Goal: Transaction & Acquisition: Subscribe to service/newsletter

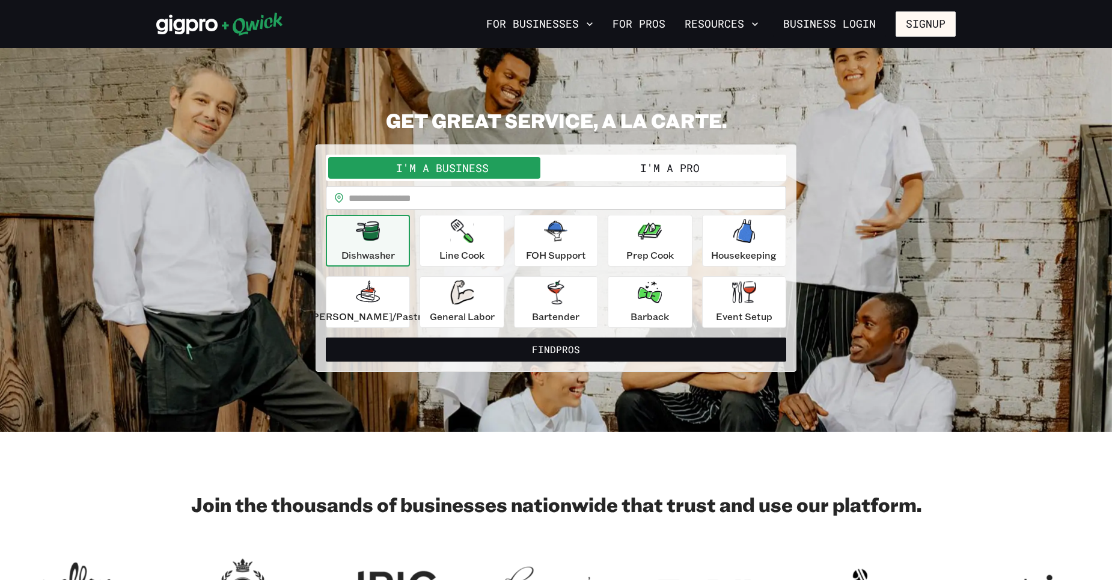
click at [636, 164] on button "I'm a Pro" at bounding box center [670, 168] width 228 height 22
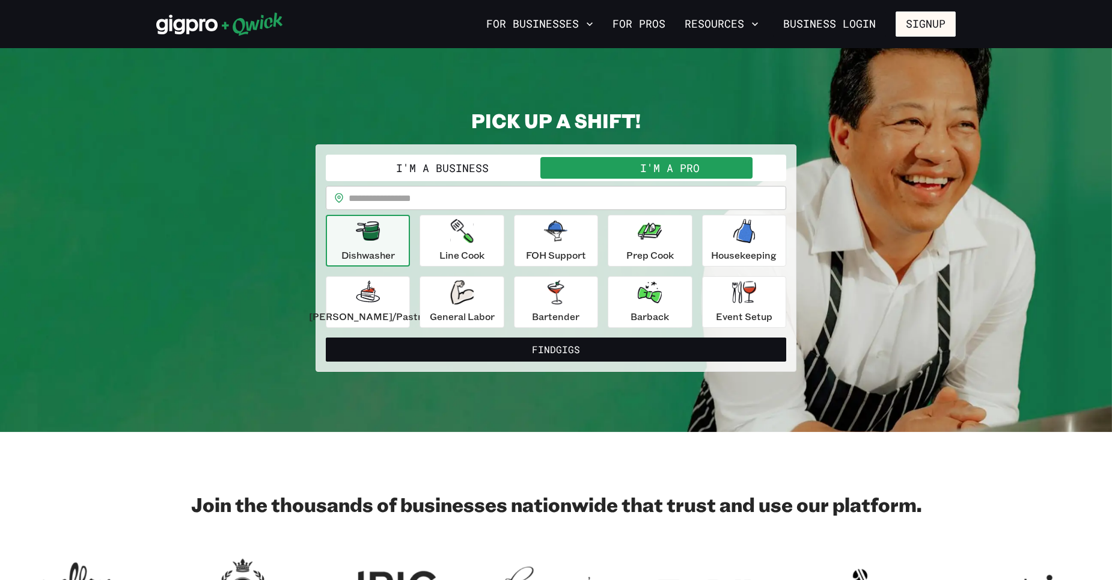
click at [520, 172] on button "I'm a Business" at bounding box center [442, 168] width 228 height 22
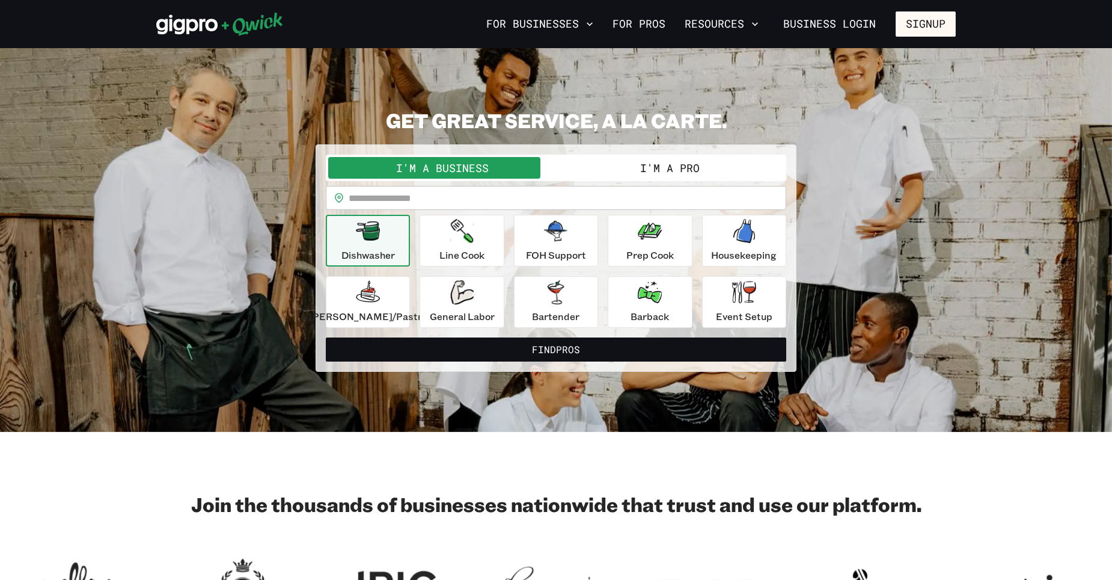
click at [625, 166] on button "I'm a Pro" at bounding box center [670, 168] width 228 height 22
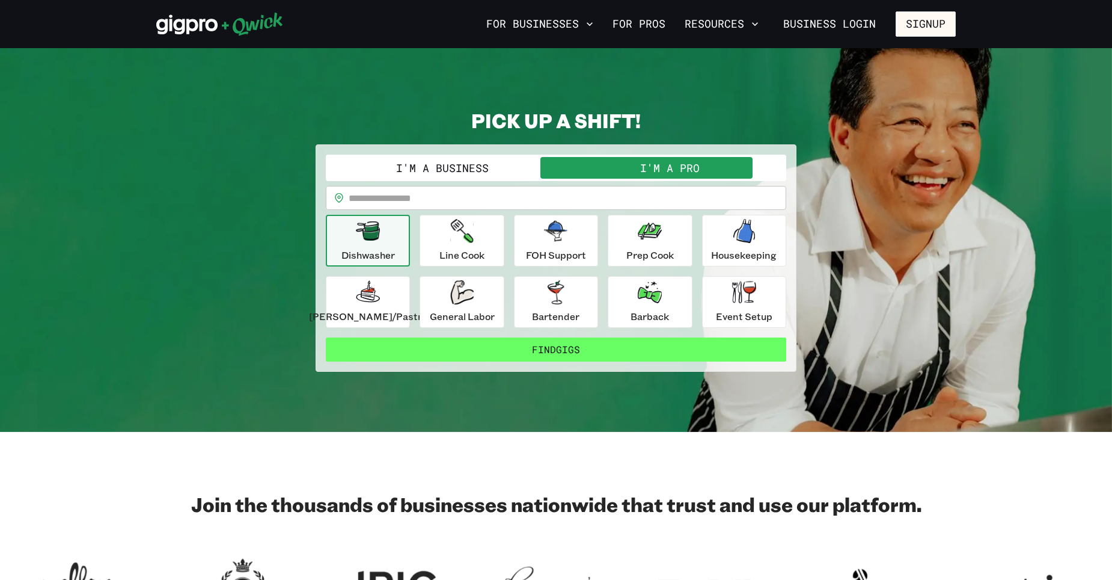
click at [541, 351] on button "Find Gigs" at bounding box center [556, 349] width 461 height 24
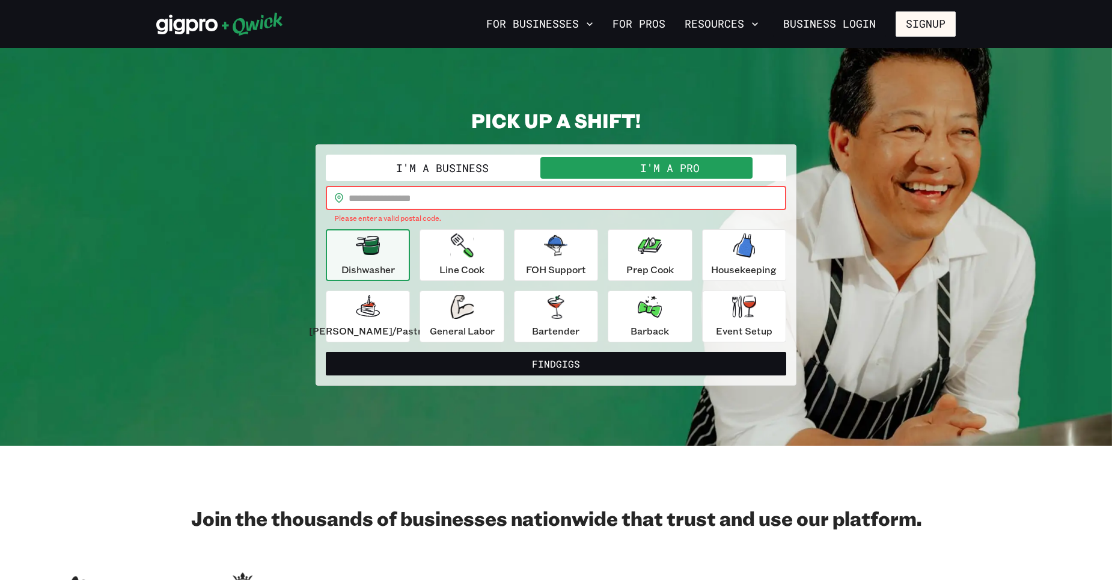
click at [453, 200] on input "text" at bounding box center [568, 198] width 438 height 24
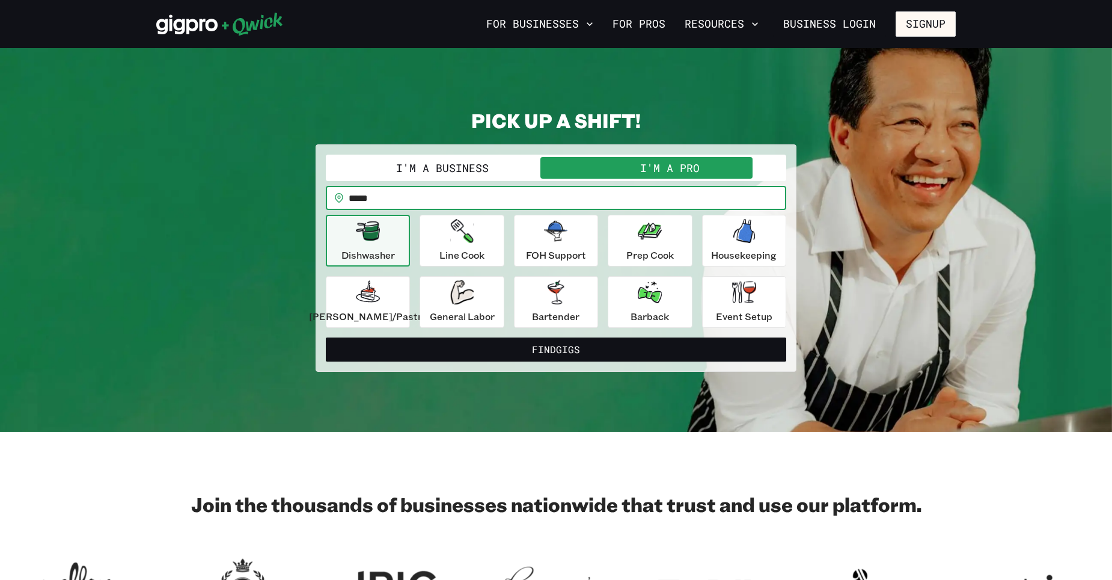
type input "*****"
click at [326, 337] on button "Find Gigs" at bounding box center [556, 349] width 461 height 24
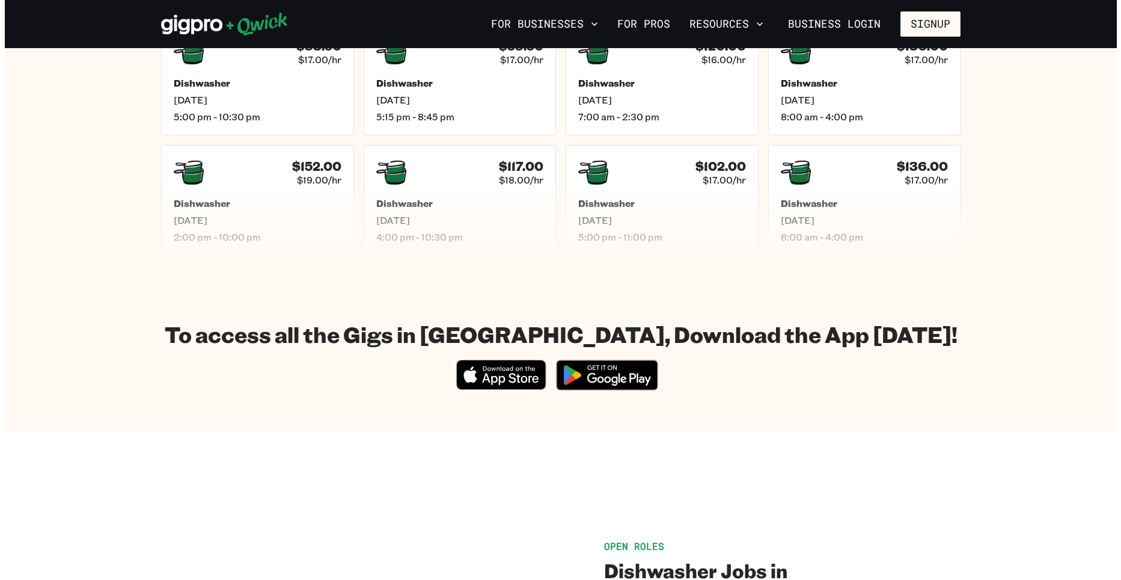
scroll to position [180, 0]
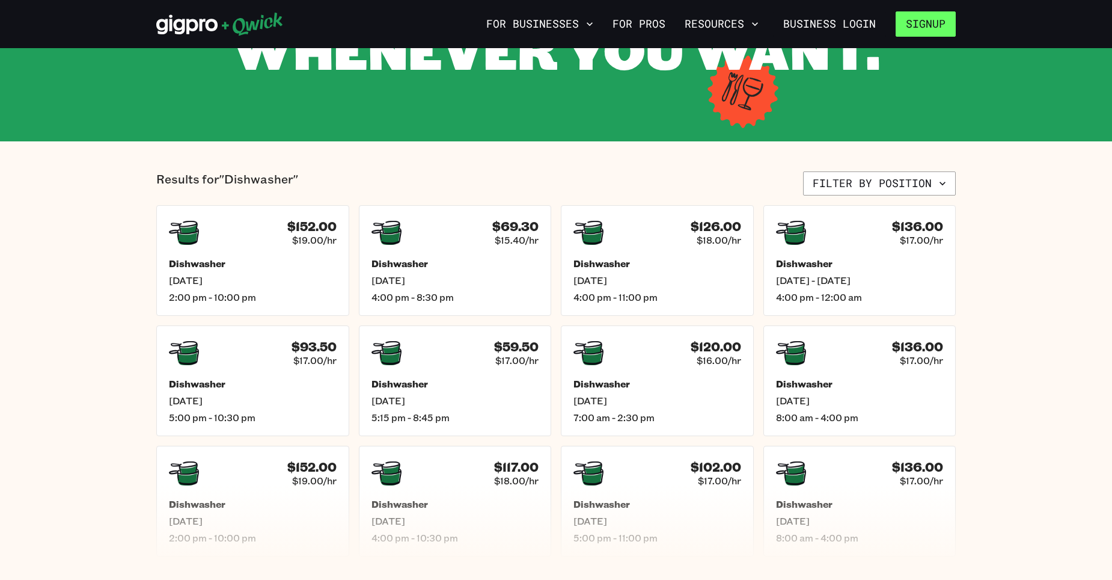
click at [930, 14] on button "Signup" at bounding box center [926, 23] width 60 height 25
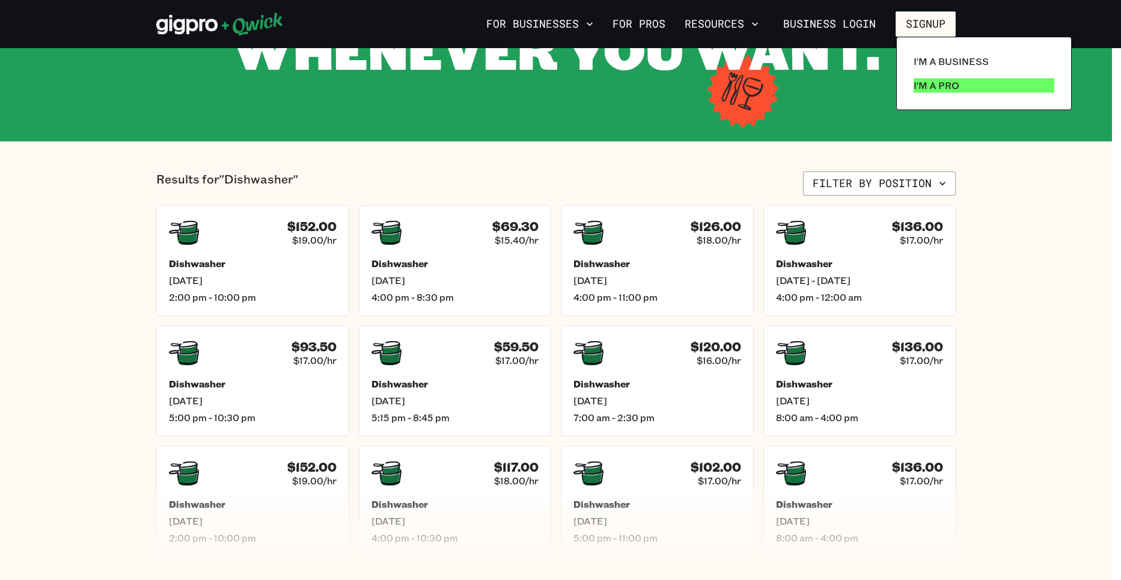
click at [947, 82] on p "I'm a Pro" at bounding box center [937, 85] width 46 height 14
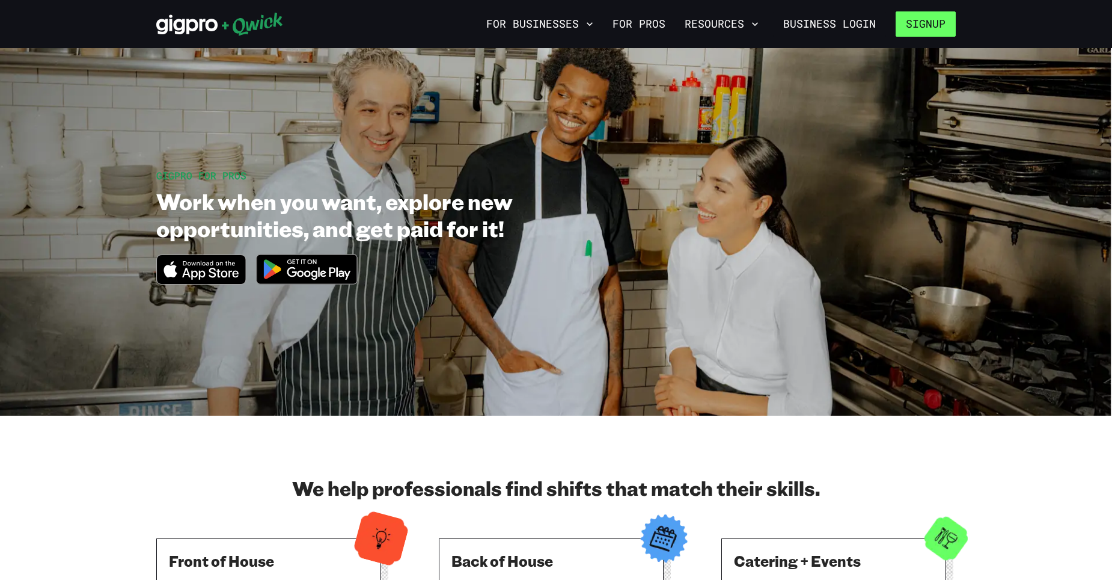
click at [923, 27] on button "Signup" at bounding box center [926, 23] width 60 height 25
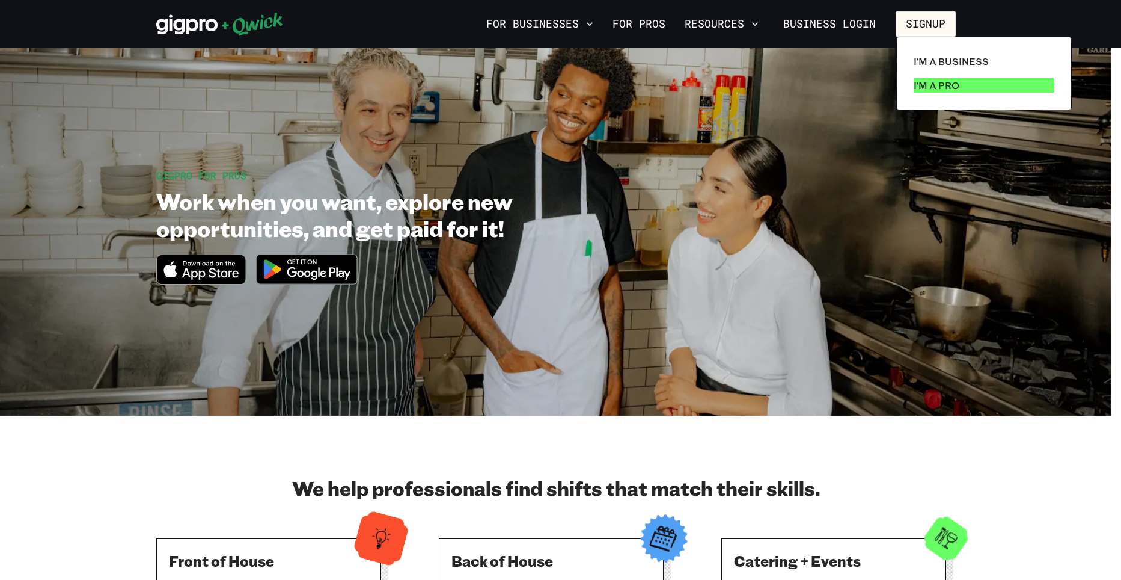
click at [936, 79] on p "I'm a Pro" at bounding box center [937, 85] width 46 height 14
click at [925, 88] on p "I'm a Pro" at bounding box center [937, 85] width 46 height 14
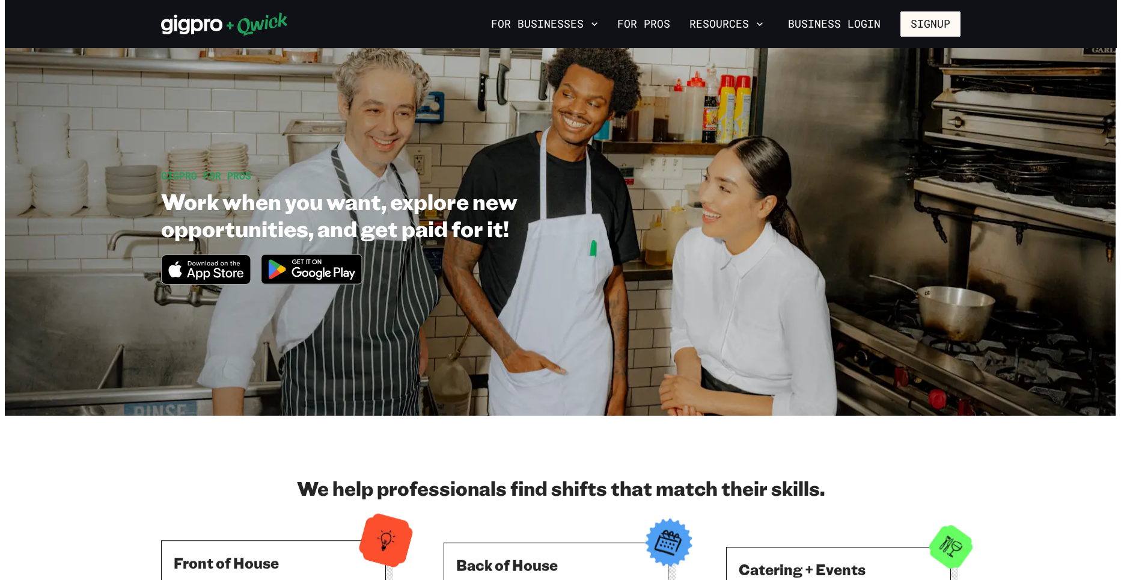
scroll to position [60, 0]
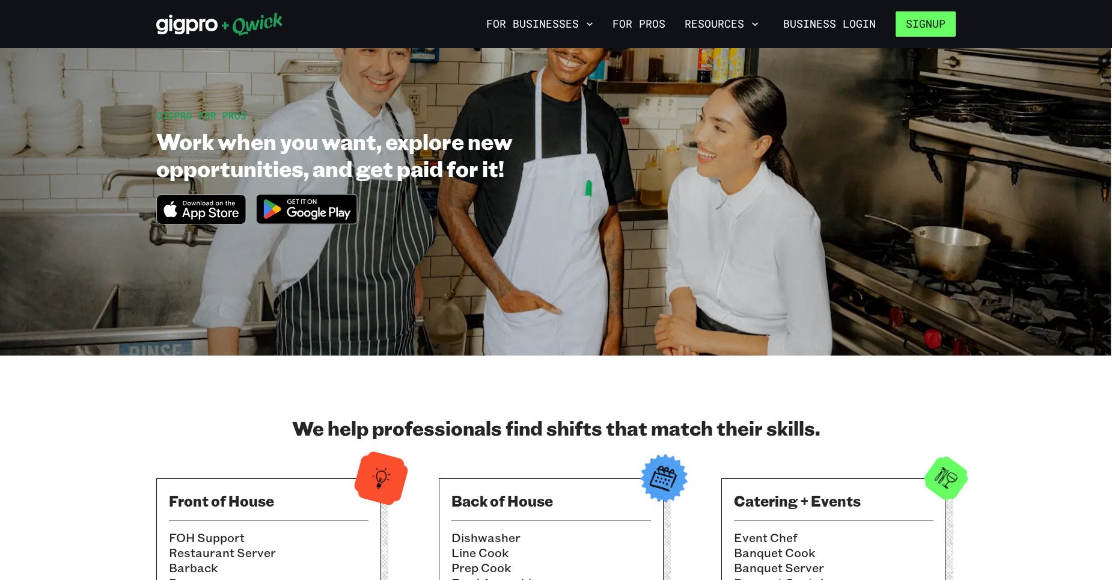
click at [933, 23] on button "Signup" at bounding box center [926, 23] width 60 height 25
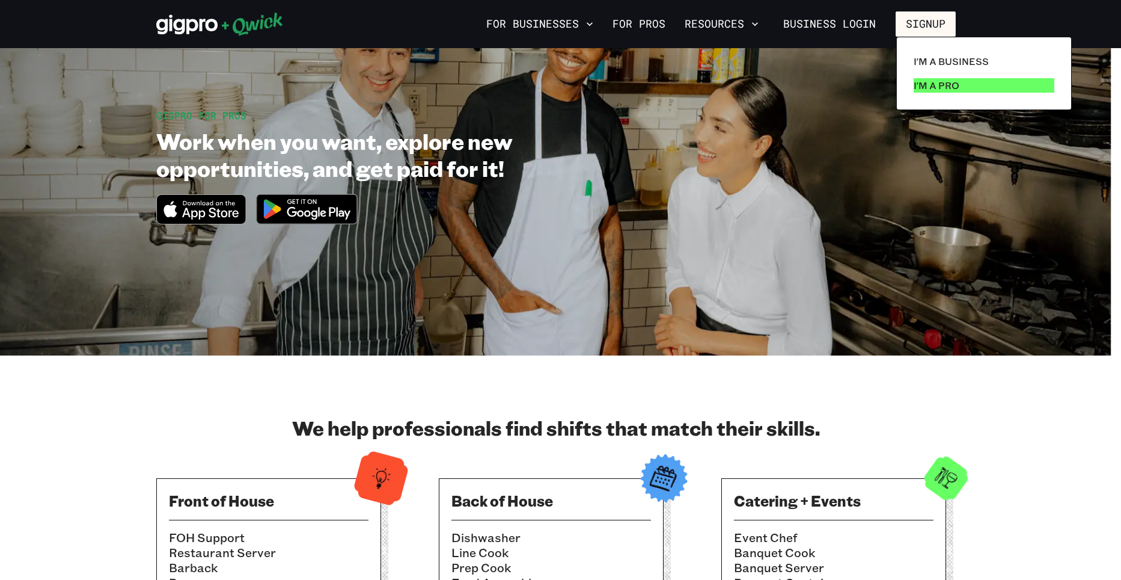
click at [996, 85] on link "I'm a Pro" at bounding box center [984, 85] width 150 height 24
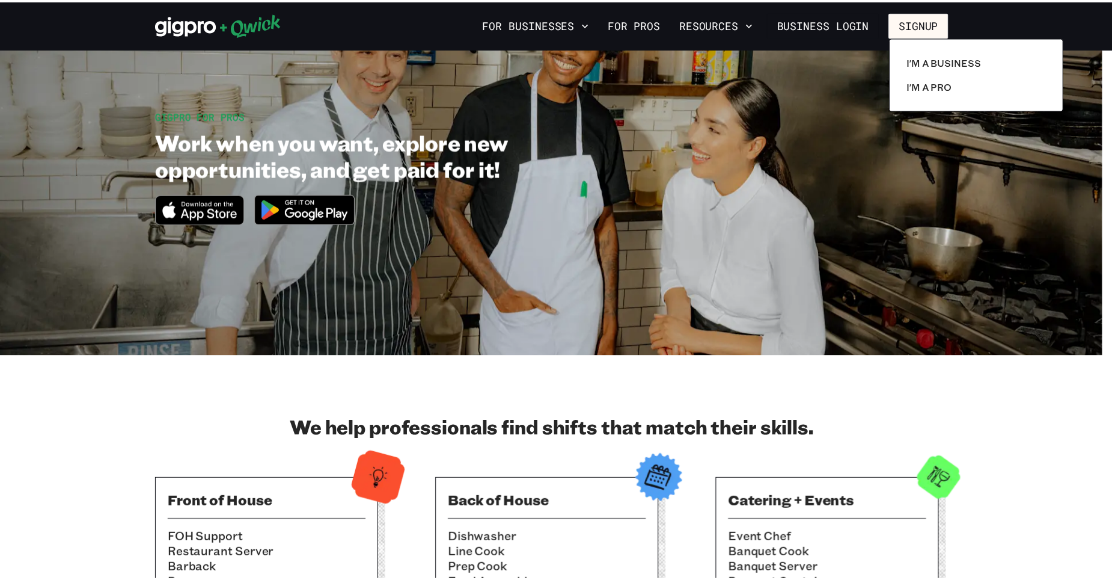
scroll to position [0, 0]
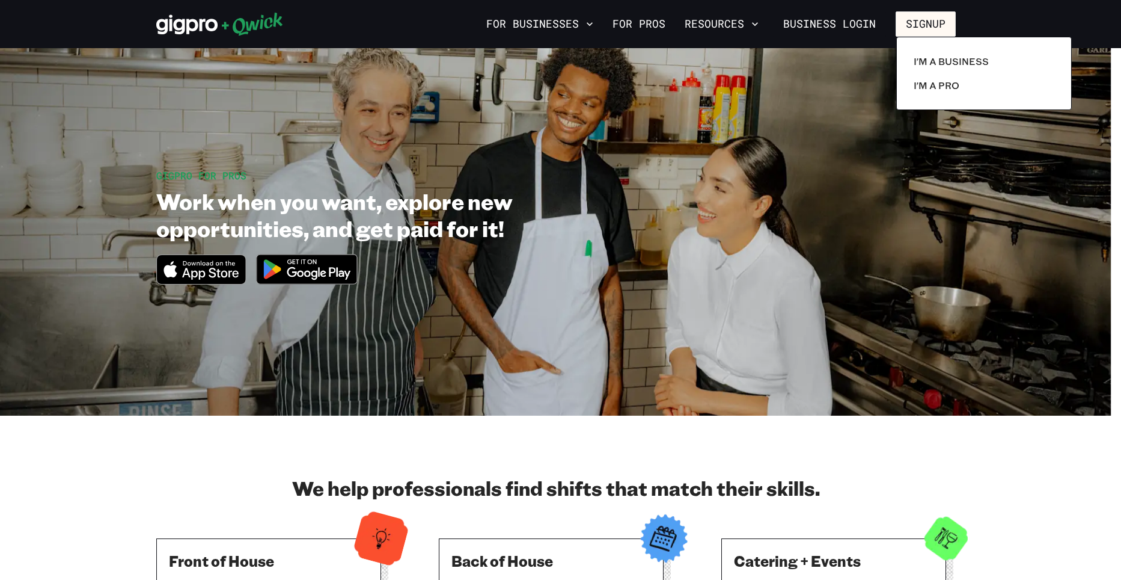
click at [1045, 222] on div at bounding box center [560, 290] width 1121 height 580
click at [1045, 212] on div at bounding box center [560, 290] width 1121 height 580
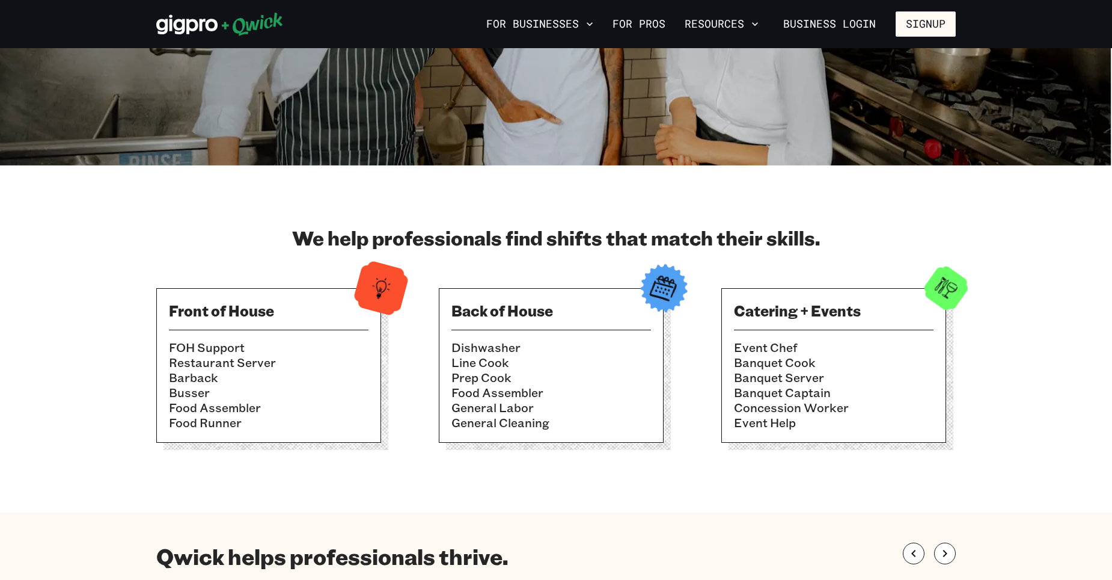
scroll to position [180, 0]
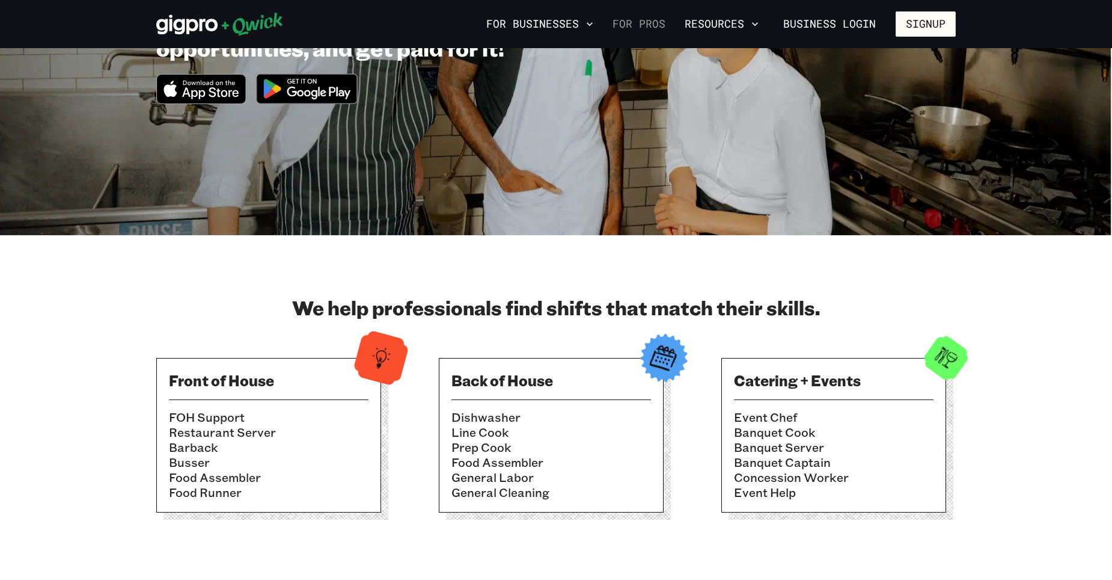
click at [659, 22] on link "For Pros" at bounding box center [639, 24] width 63 height 20
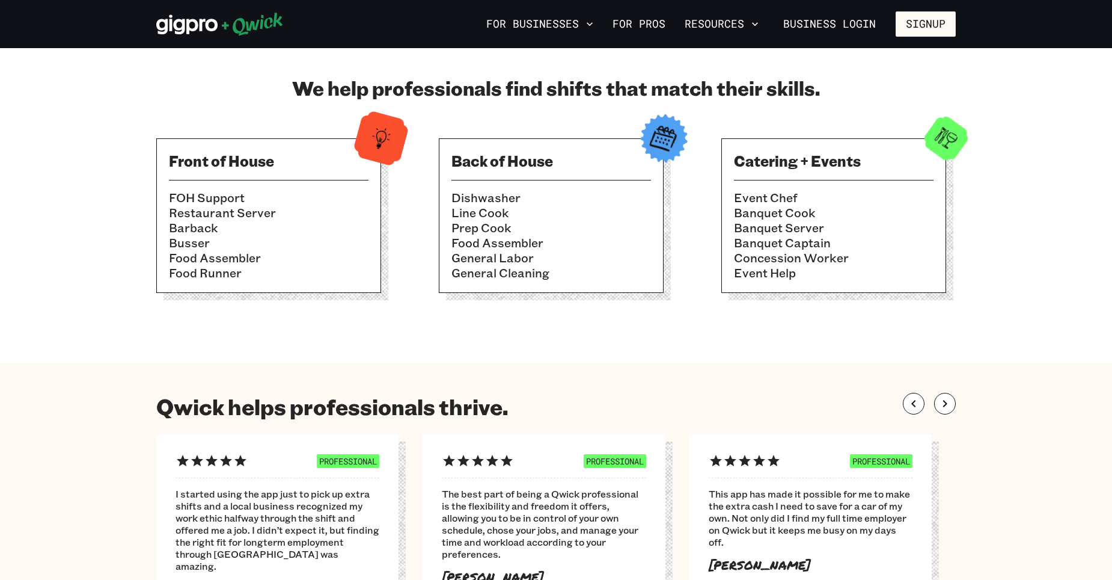
scroll to position [421, 0]
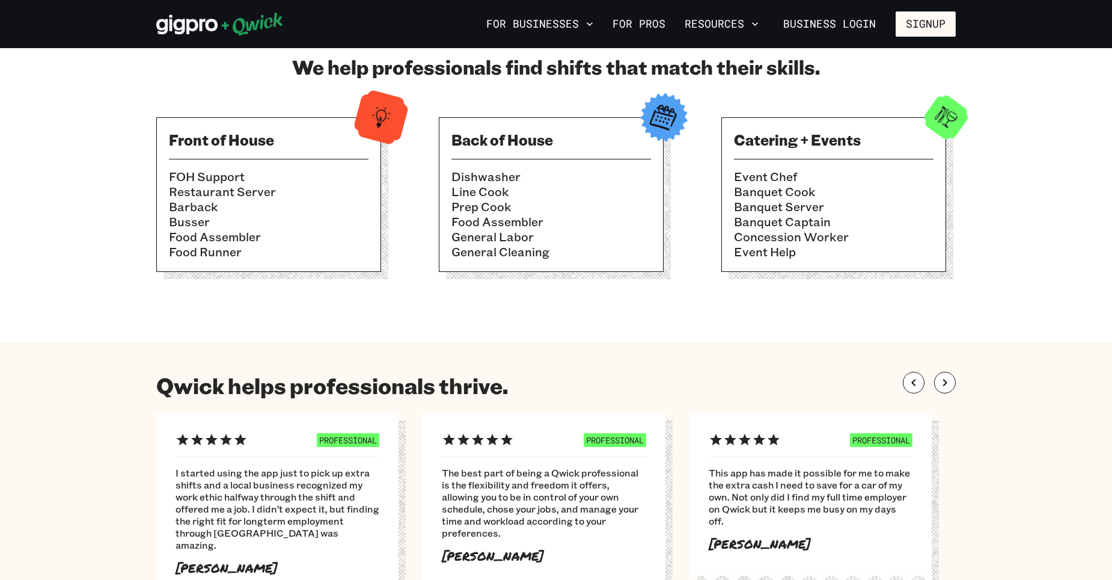
click at [666, 121] on img at bounding box center [663, 117] width 59 height 59
click at [666, 127] on img at bounding box center [663, 117] width 59 height 59
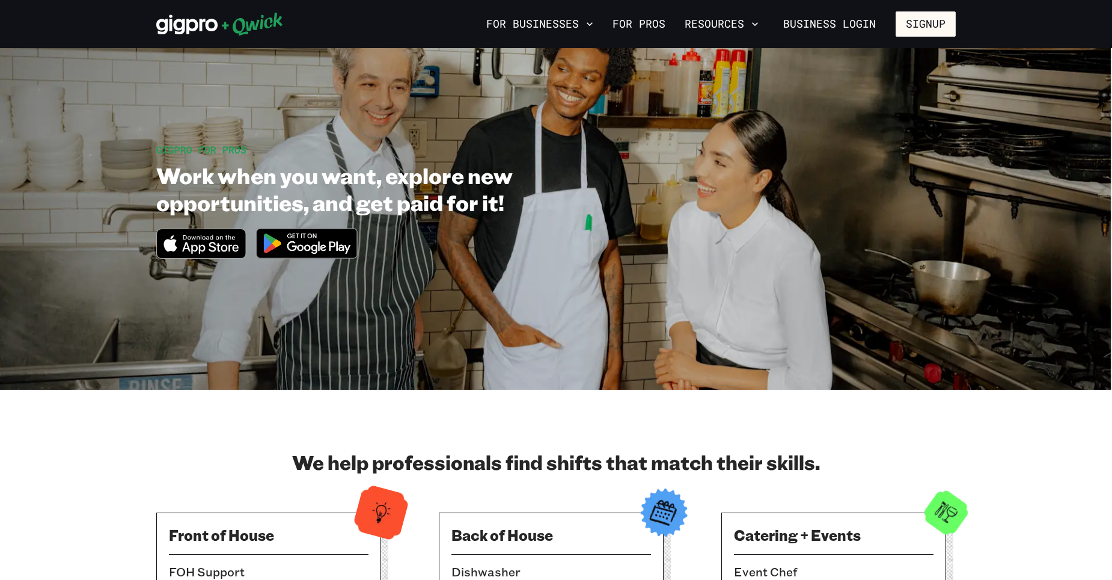
scroll to position [0, 0]
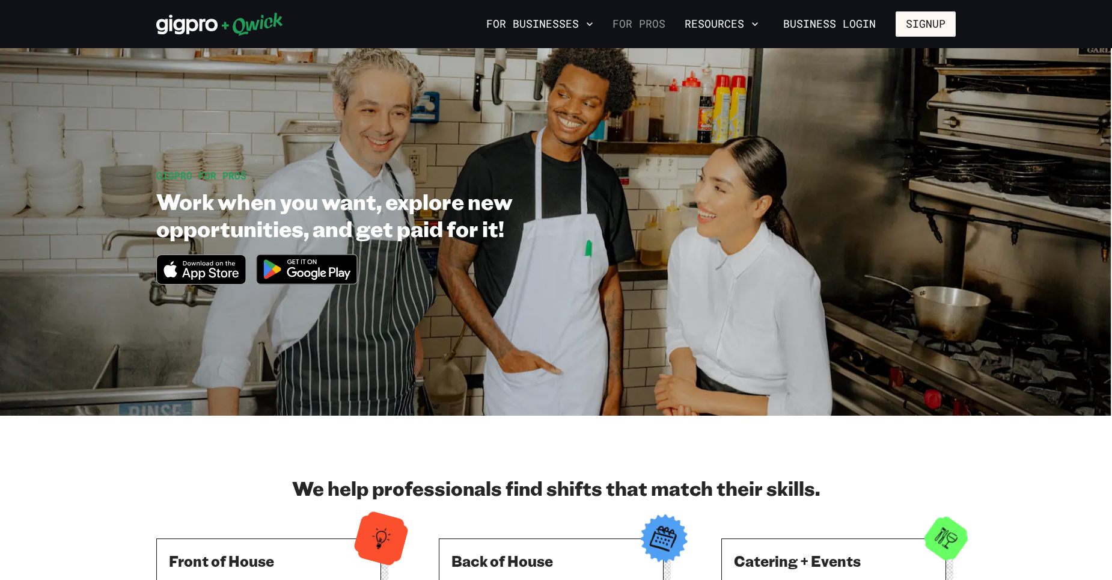
click at [652, 34] on link "For Pros" at bounding box center [639, 24] width 63 height 20
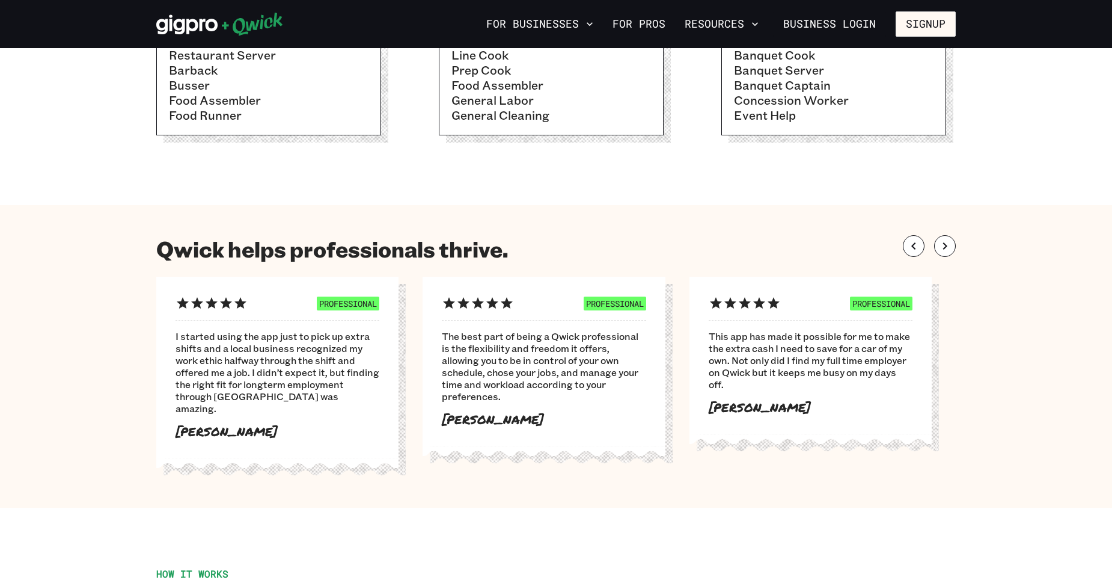
scroll to position [481, 0]
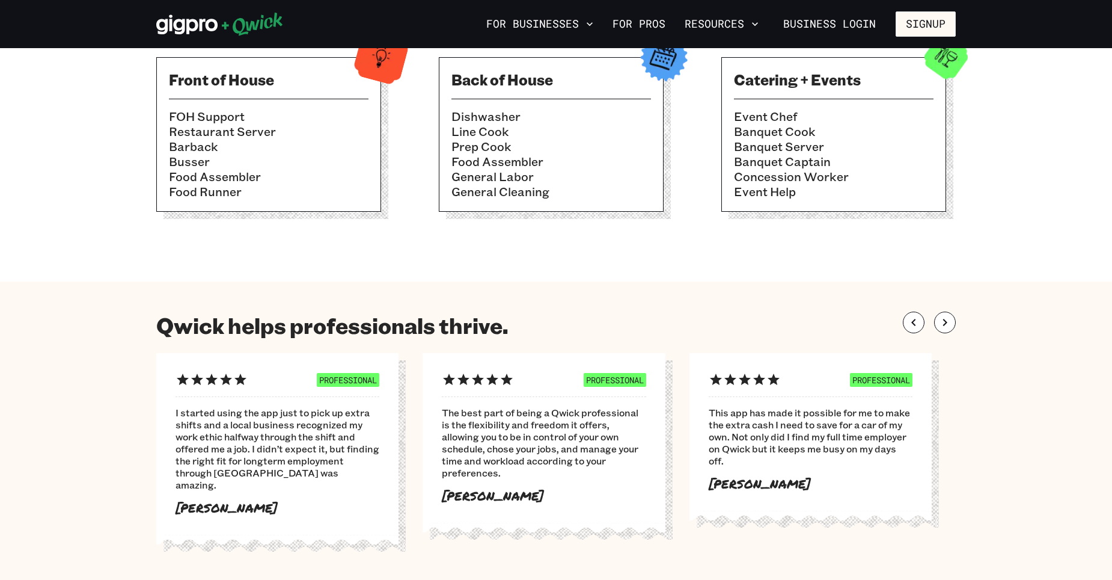
click at [628, 275] on section "We help professionals find shifts that match their skills. Front of House FOH S…" at bounding box center [556, 107] width 1112 height 347
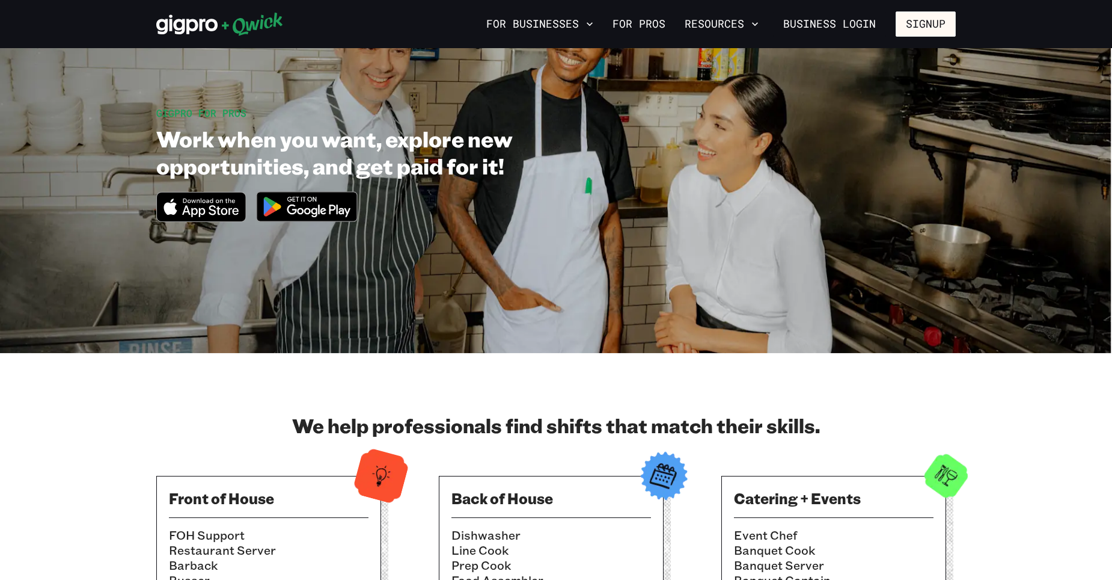
scroll to position [0, 0]
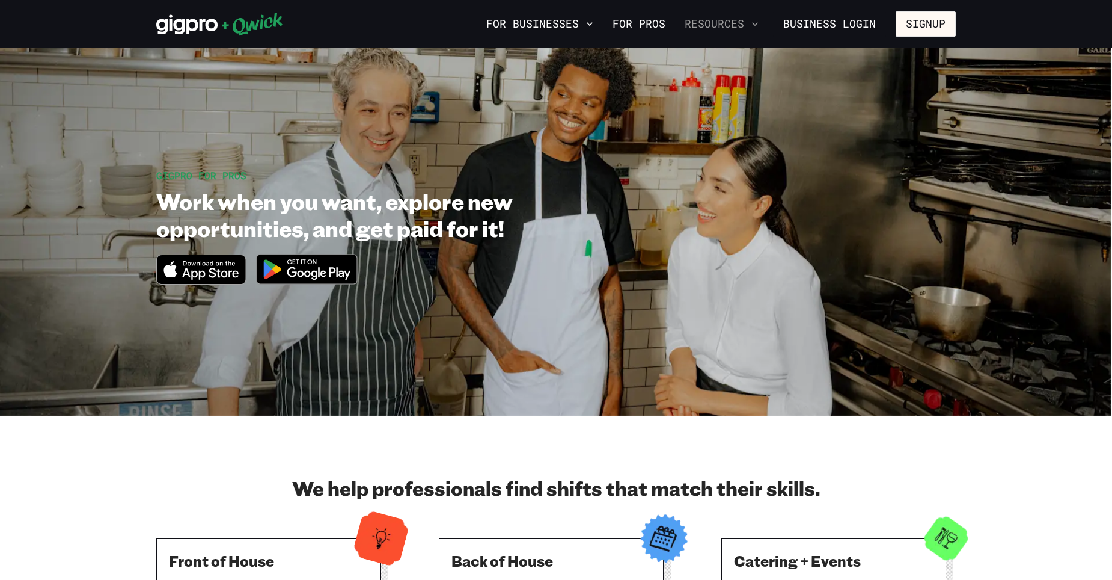
click at [728, 25] on button "Resources" at bounding box center [722, 24] width 84 height 20
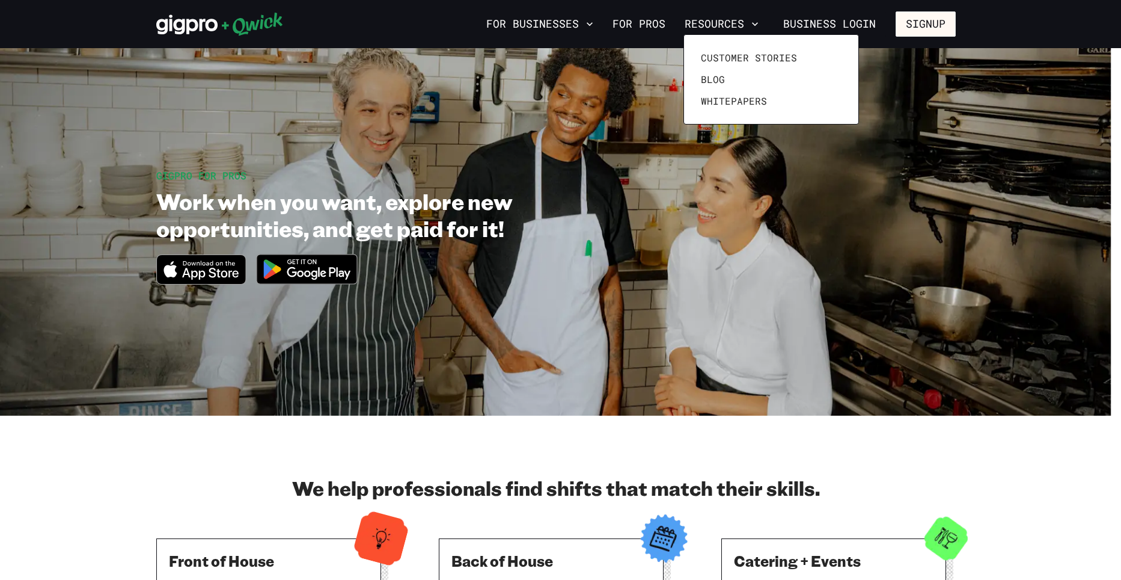
click at [655, 26] on div at bounding box center [560, 290] width 1121 height 580
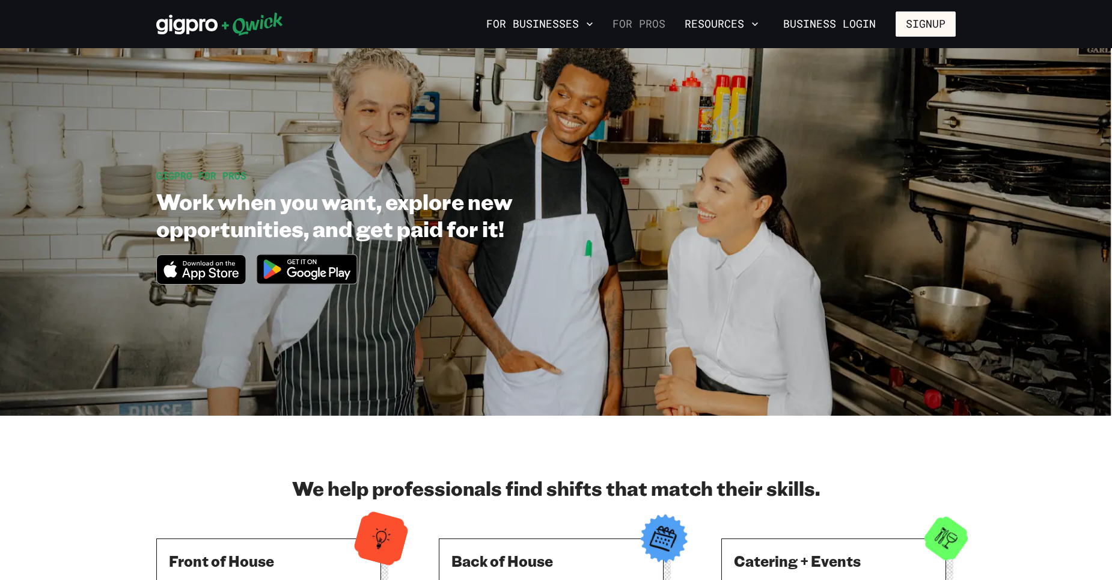
click at [650, 22] on link "For Pros" at bounding box center [639, 24] width 63 height 20
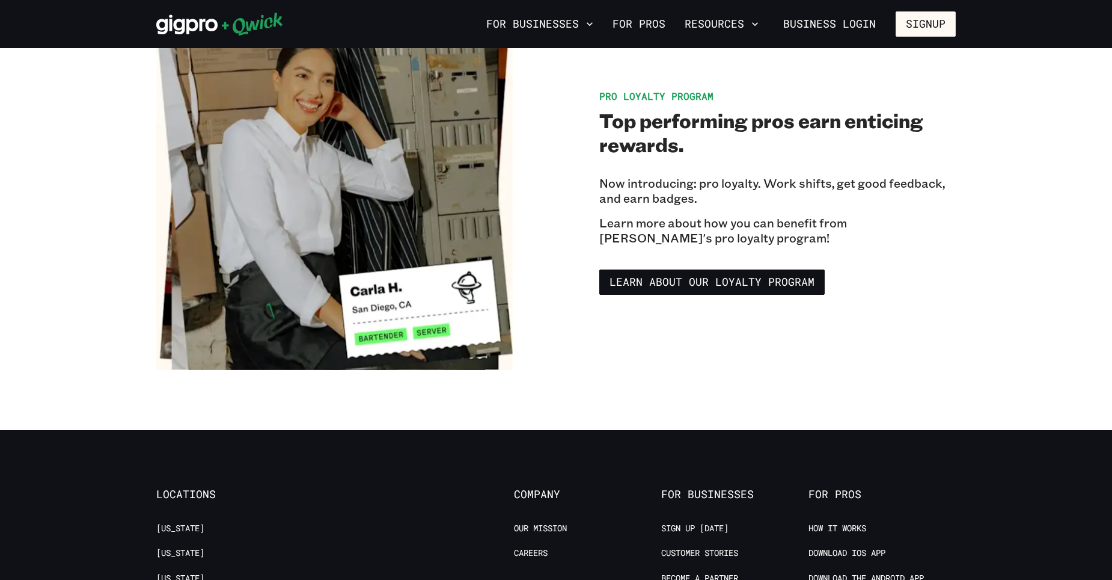
scroll to position [2044, 0]
